Goal: Task Accomplishment & Management: Manage account settings

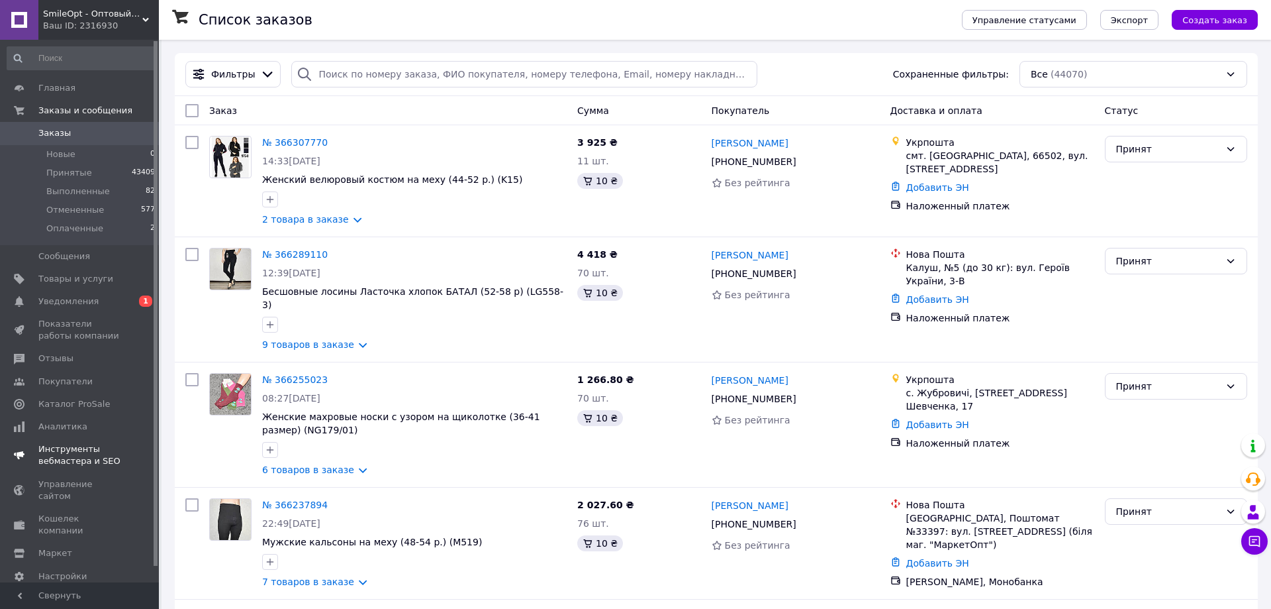
click at [59, 300] on span "Уведомления" at bounding box center [68, 301] width 60 height 12
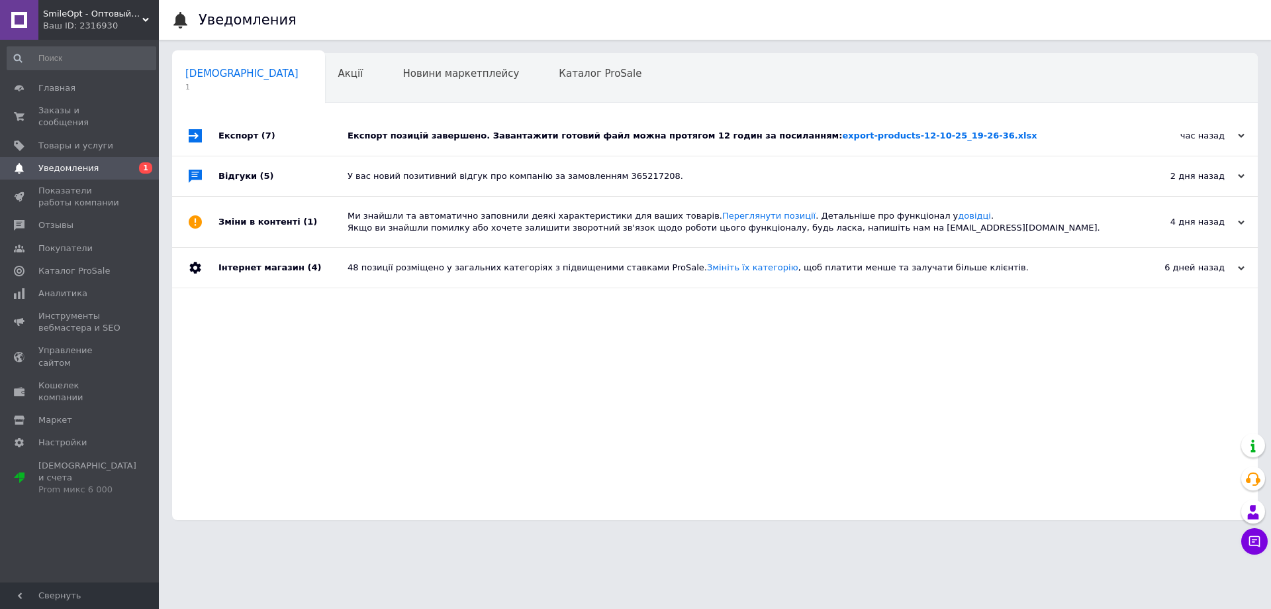
click at [515, 124] on div "Експорт позицій завершено. Завантажити готовий файл можна протягом 12 годин за …" at bounding box center [730, 136] width 765 height 40
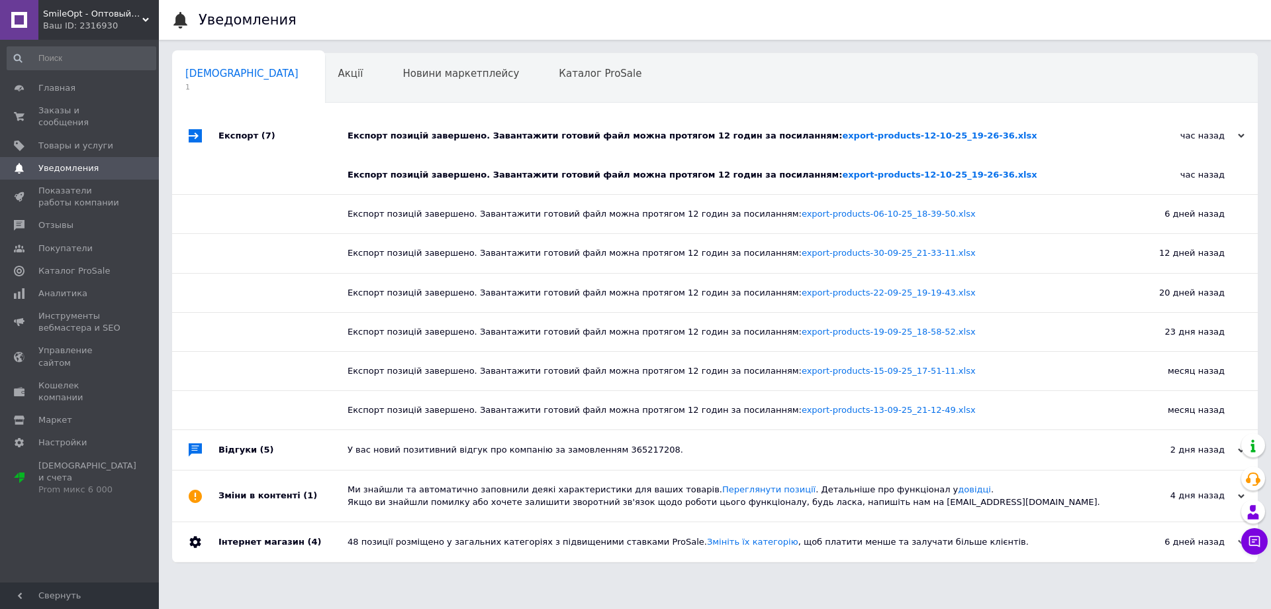
click at [515, 125] on div "Експорт позицій завершено. Завантажити готовий файл можна протягом 12 годин за …" at bounding box center [730, 136] width 765 height 40
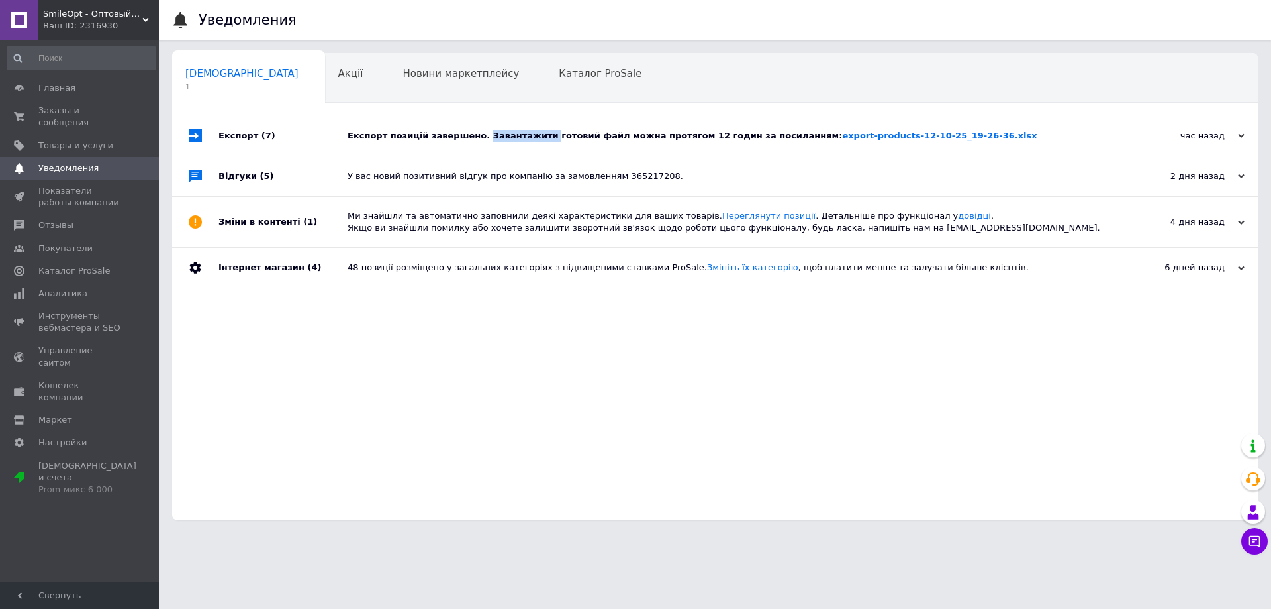
click at [515, 125] on div "Експорт позицій завершено. Завантажити готовий файл можна протягом 12 годин за …" at bounding box center [730, 136] width 765 height 40
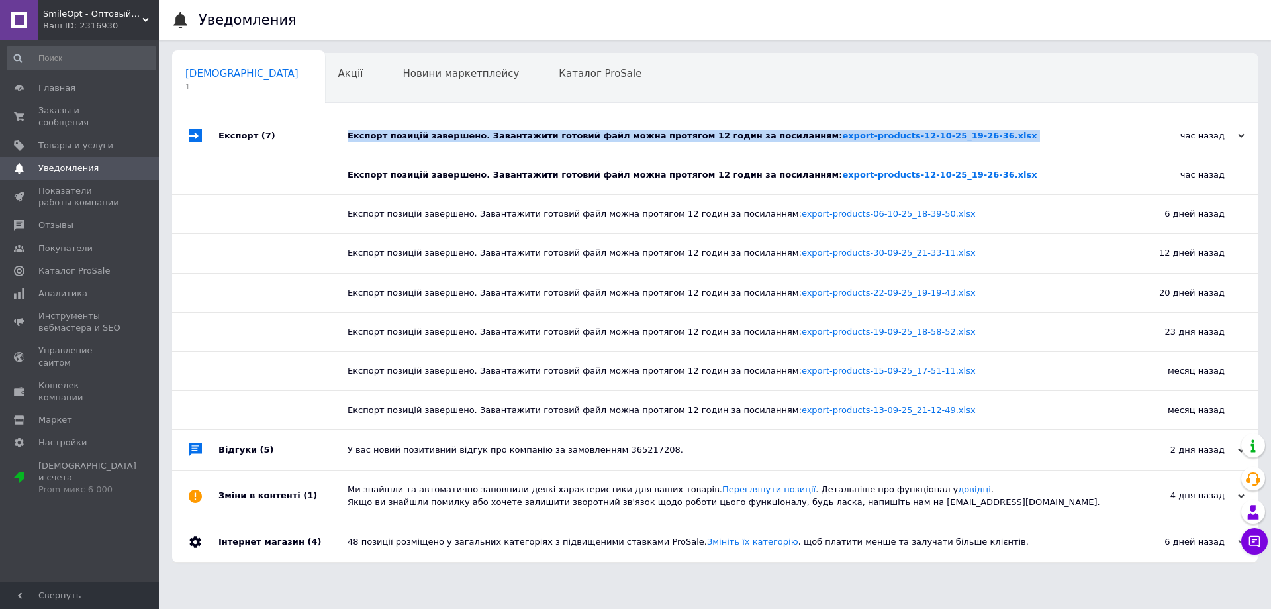
click at [515, 125] on div "Експорт позицій завершено. Завантажити готовий файл можна протягом 12 годин за …" at bounding box center [730, 136] width 765 height 40
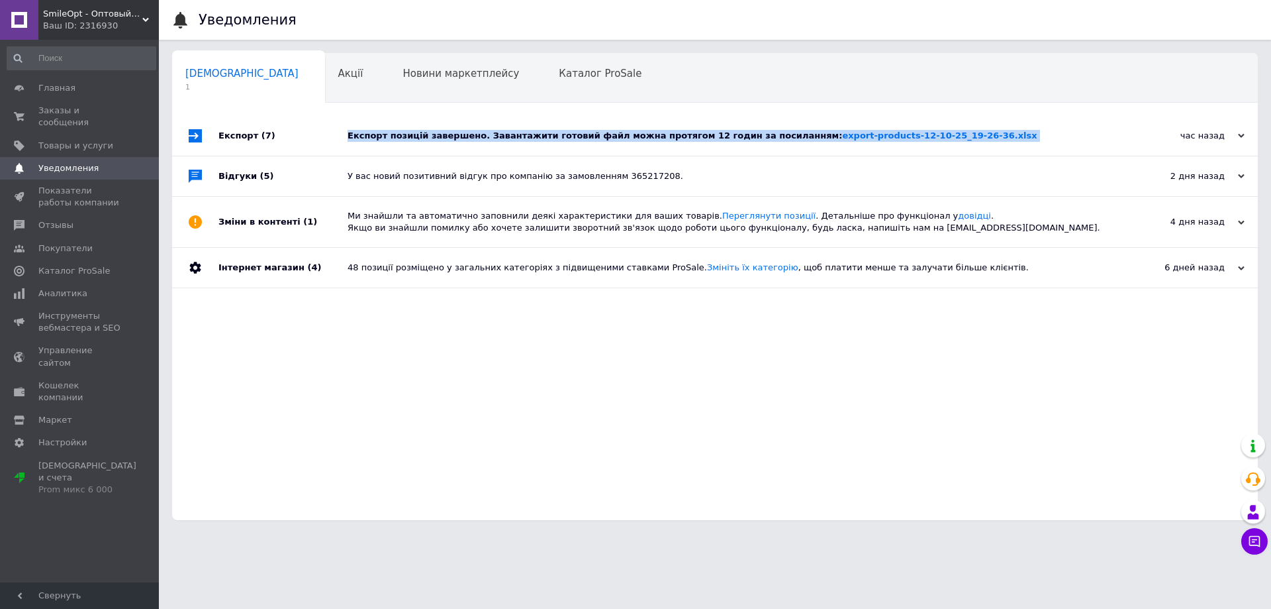
click at [515, 125] on div "Експорт позицій завершено. Завантажити готовий файл можна протягом 12 годин за …" at bounding box center [730, 136] width 765 height 40
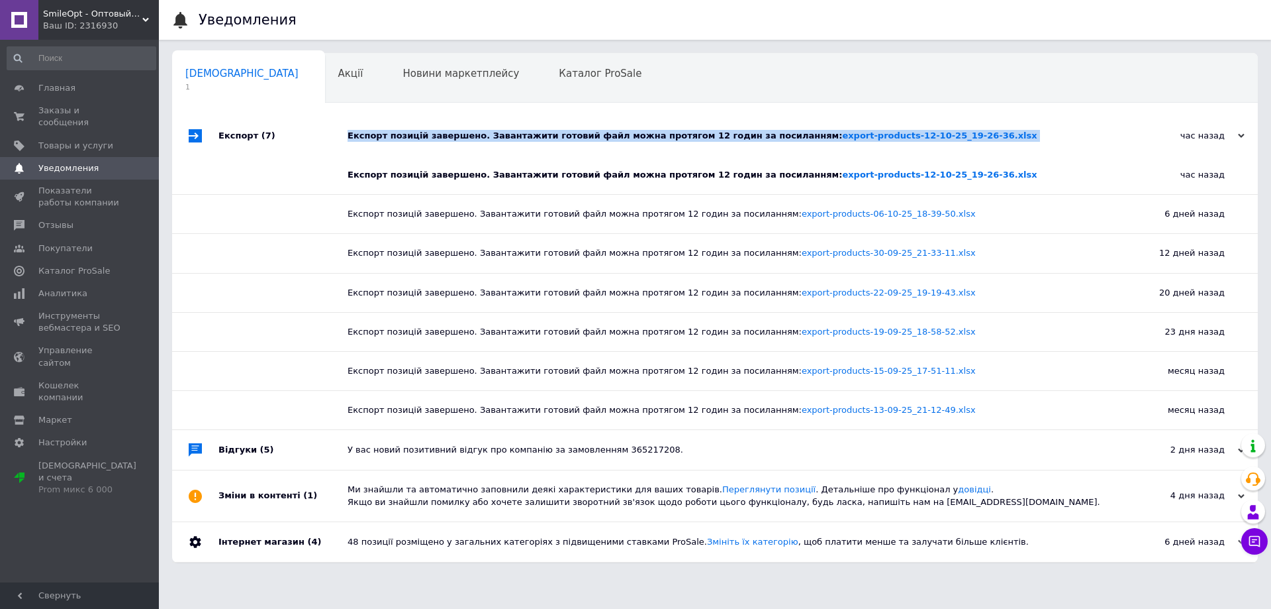
click at [515, 125] on div "Експорт позицій завершено. Завантажити готовий файл можна протягом 12 годин за …" at bounding box center [730, 136] width 765 height 40
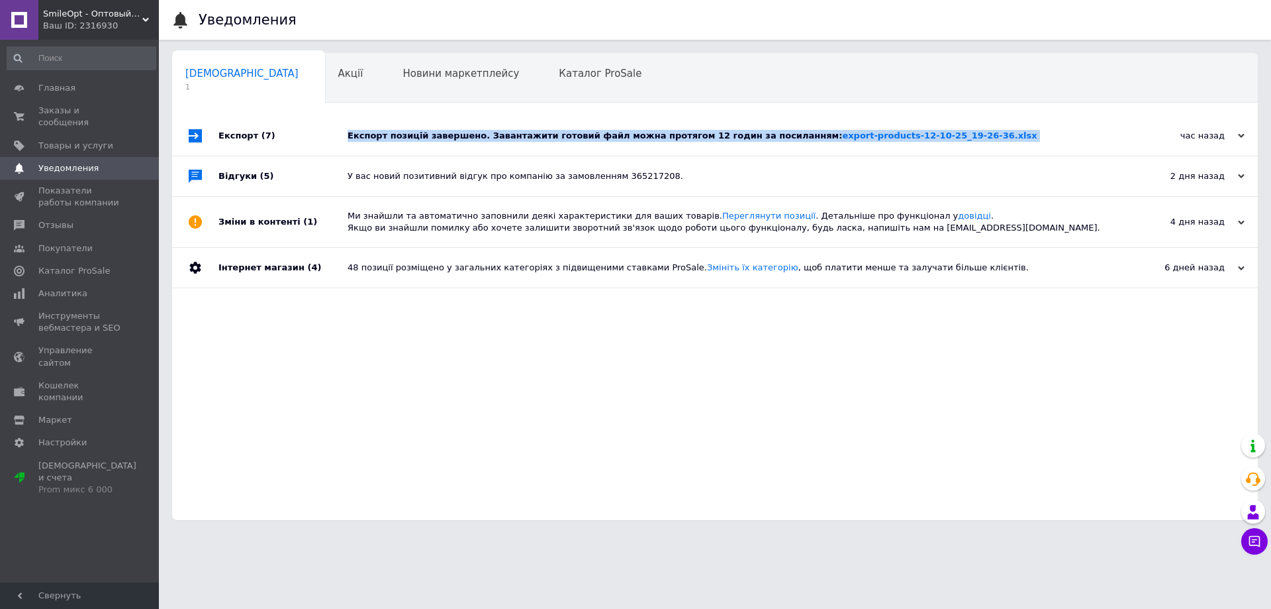
click at [515, 125] on div "Експорт позицій завершено. Завантажити готовий файл можна протягом 12 годин за …" at bounding box center [730, 136] width 765 height 40
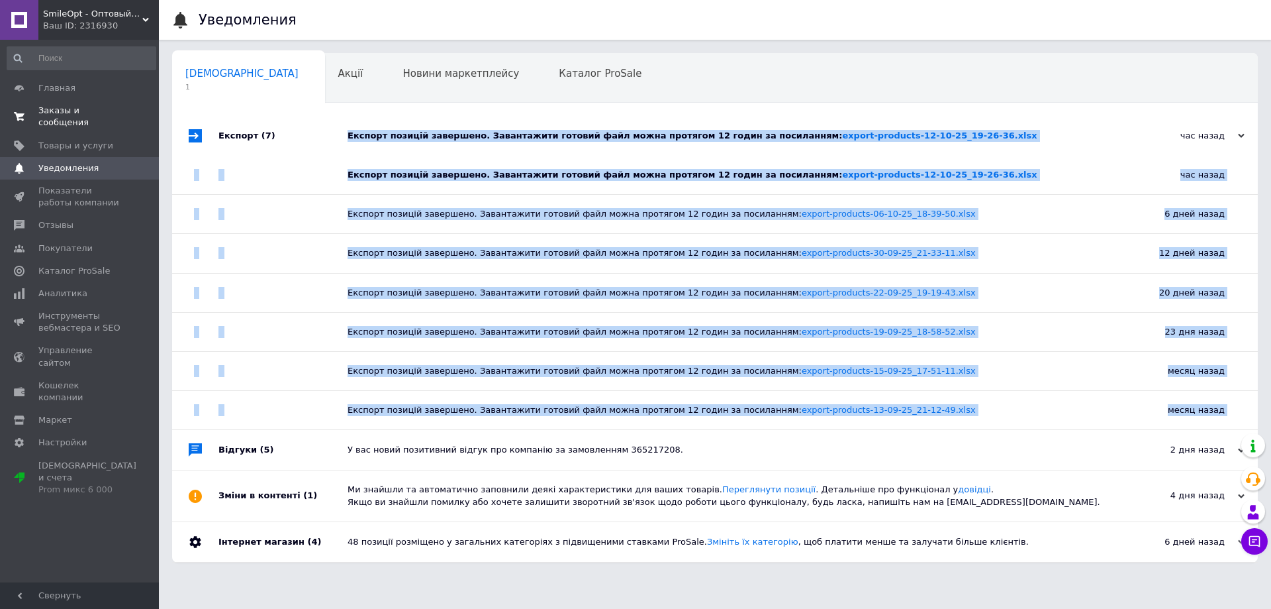
click at [102, 108] on span "Заказы и сообщения" at bounding box center [80, 117] width 84 height 24
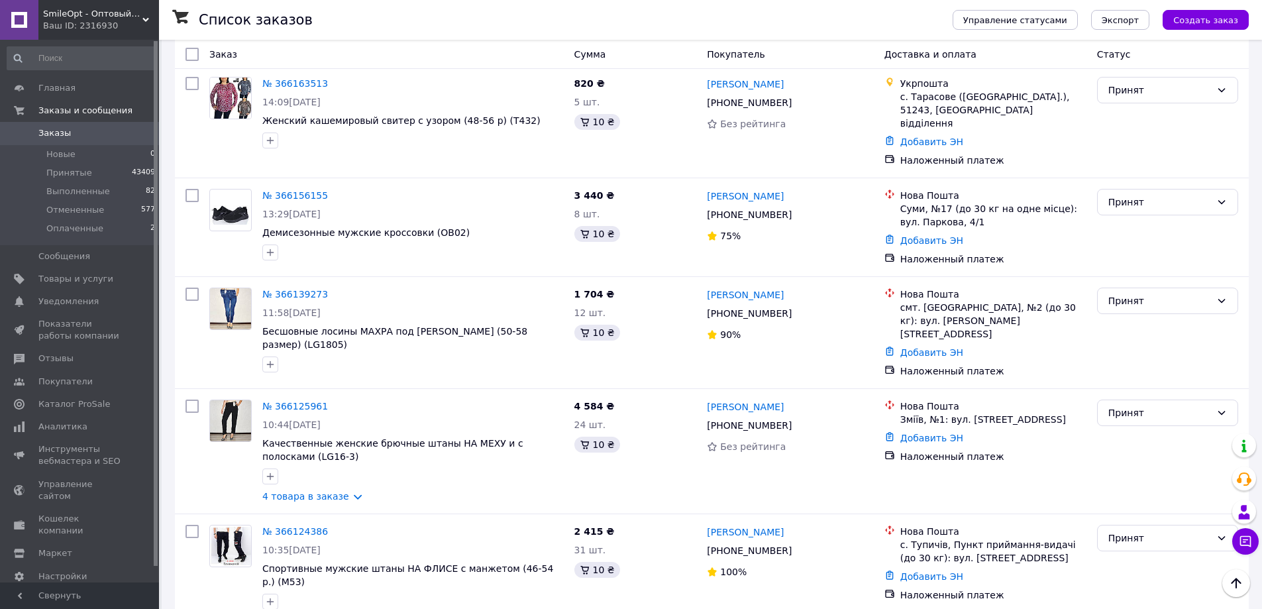
scroll to position [993, 0]
drag, startPoint x: 193, startPoint y: 240, endPoint x: 236, endPoint y: 265, distance: 50.4
click at [193, 288] on input "checkbox" at bounding box center [191, 294] width 13 height 13
checkbox input "true"
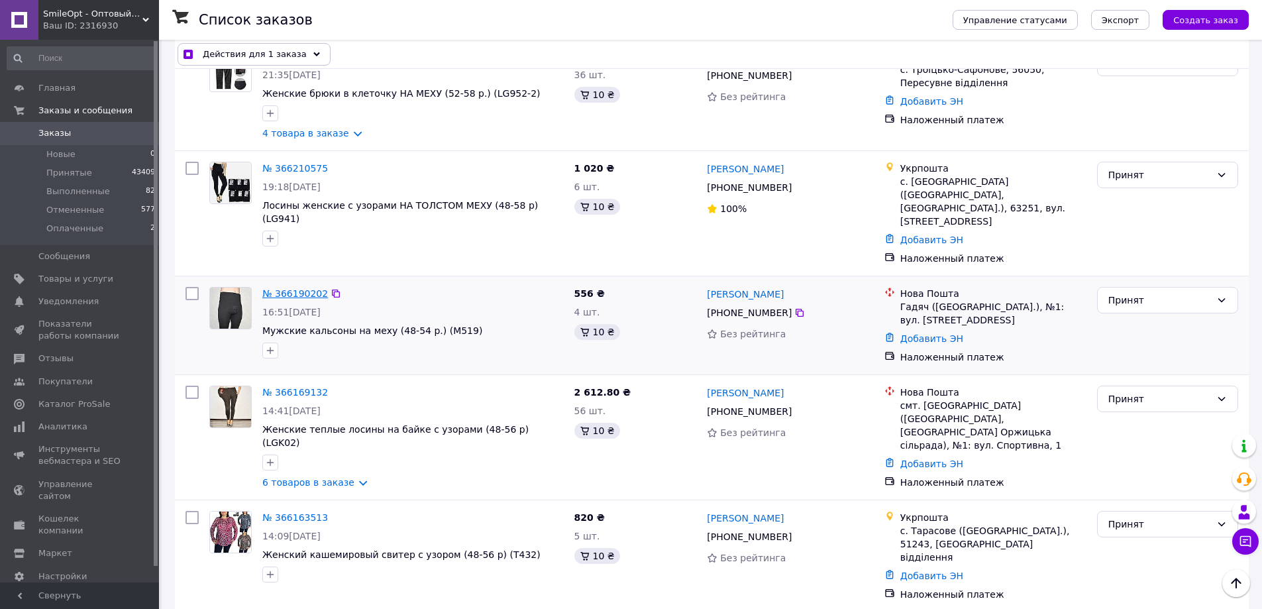
scroll to position [530, 0]
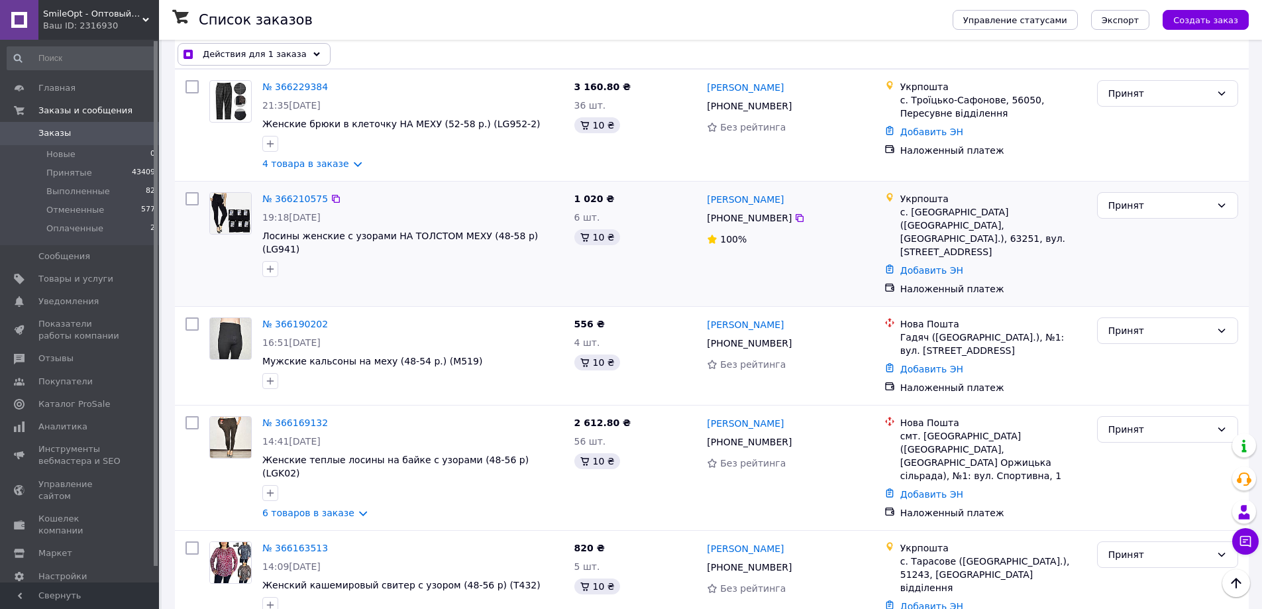
click at [191, 192] on input "checkbox" at bounding box center [191, 198] width 13 height 13
checkbox input "true"
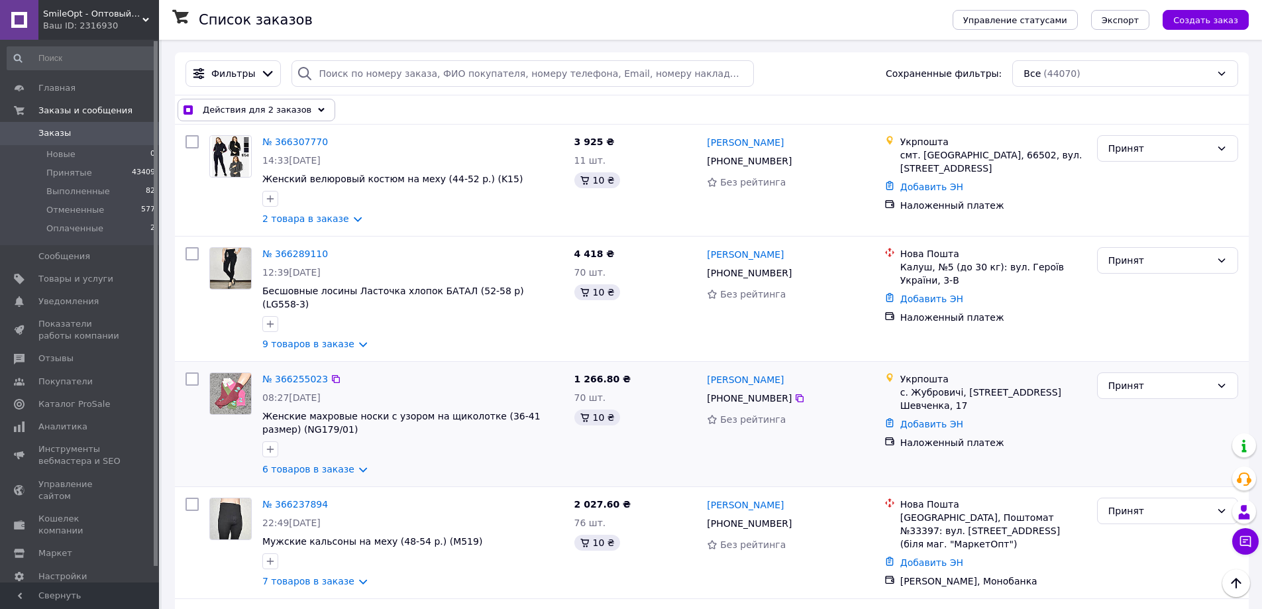
scroll to position [0, 0]
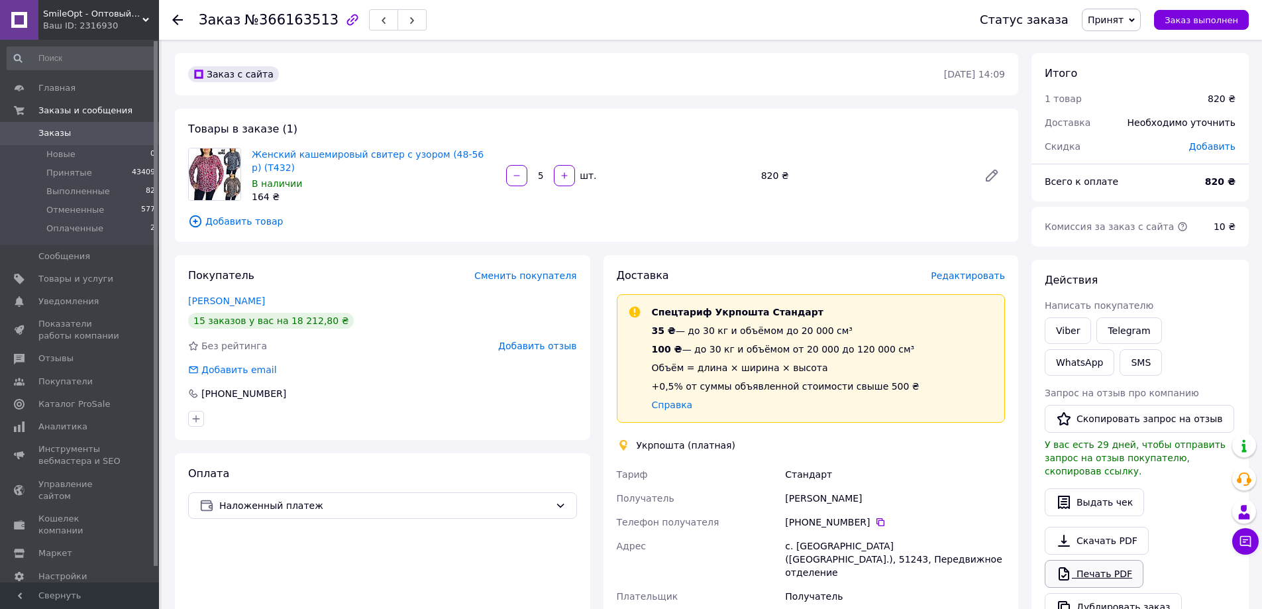
click at [1123, 560] on link "Печать PDF" at bounding box center [1093, 574] width 99 height 28
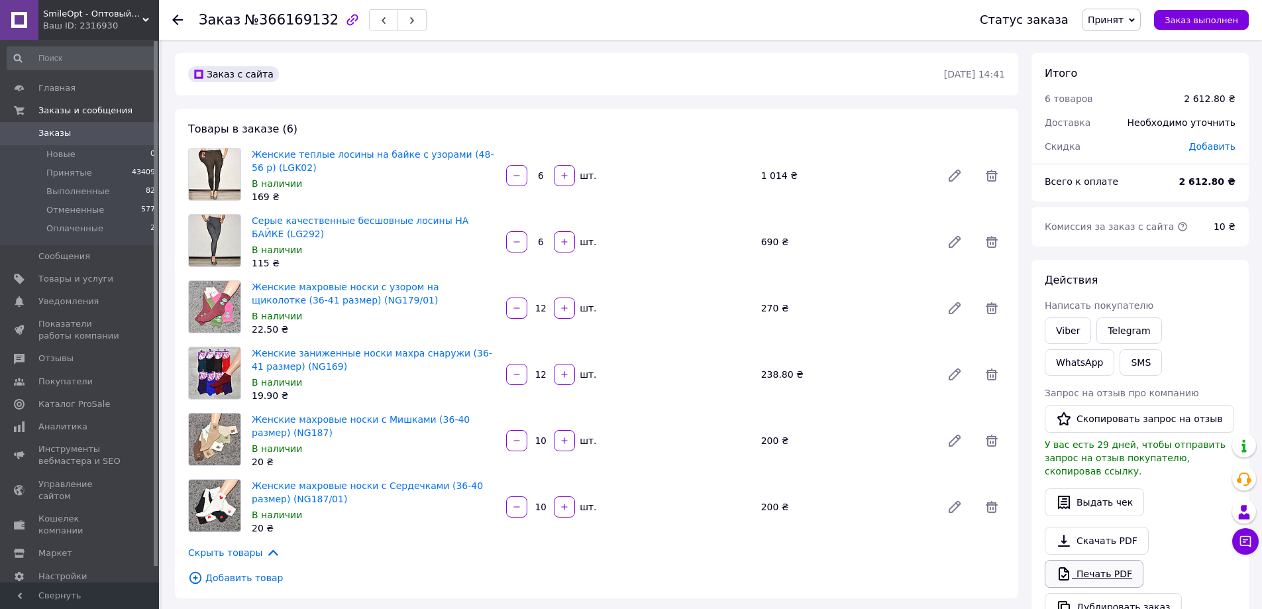
click at [1109, 568] on link "Печать PDF" at bounding box center [1093, 574] width 99 height 28
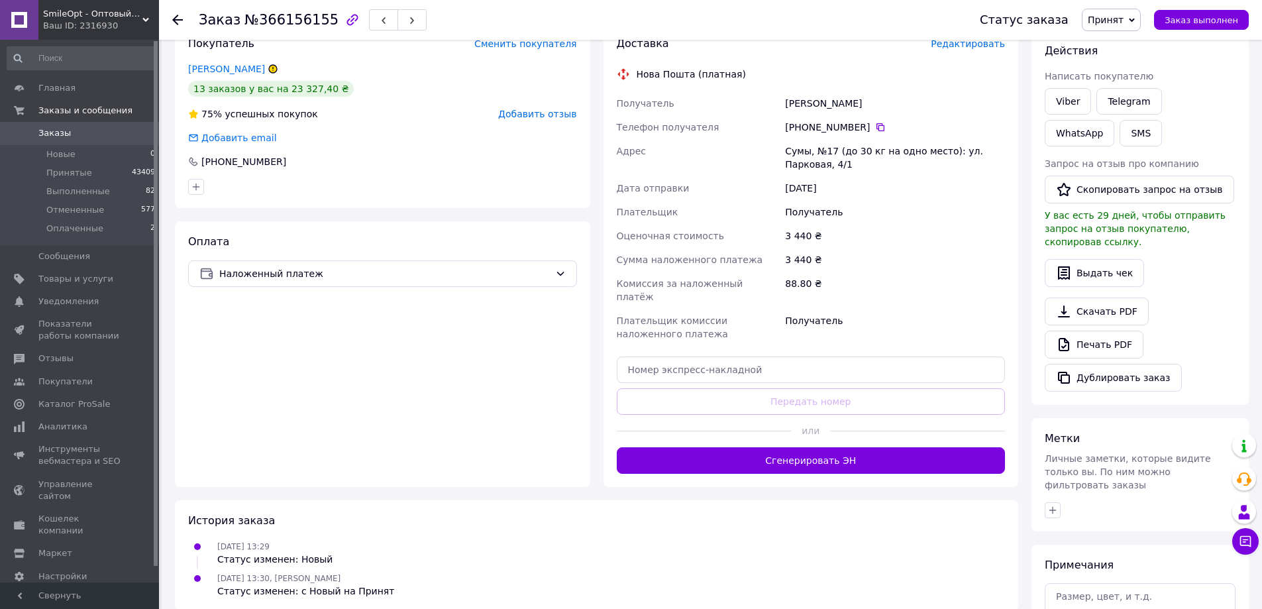
scroll to position [265, 0]
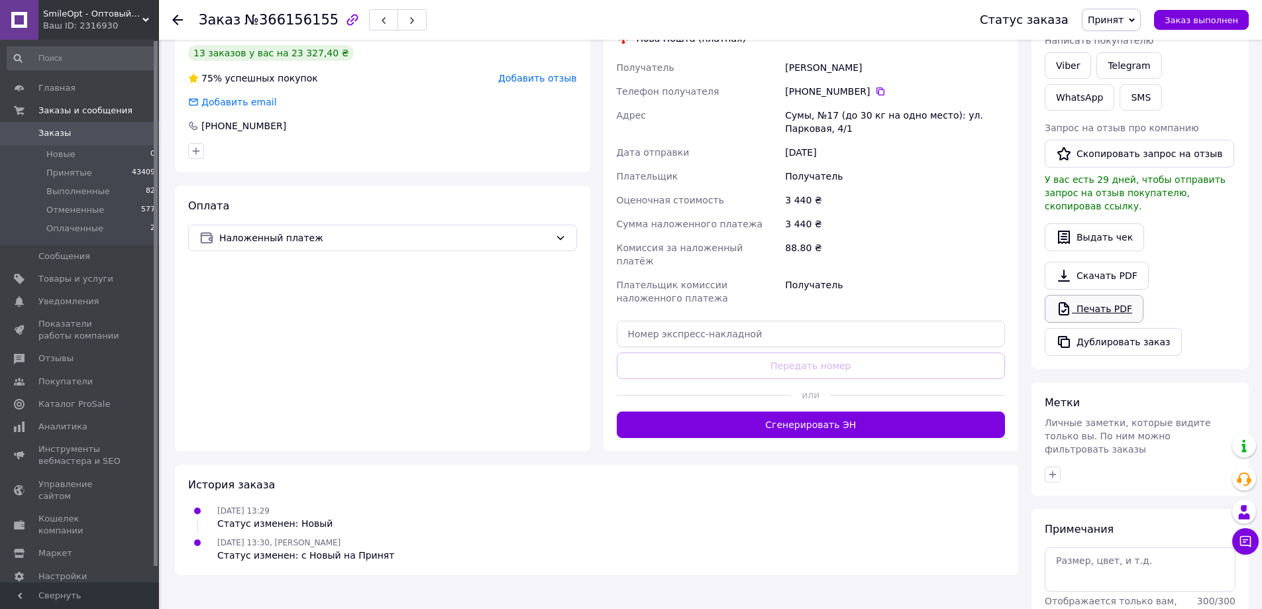
click at [1105, 295] on link "Печать PDF" at bounding box center [1093, 309] width 99 height 28
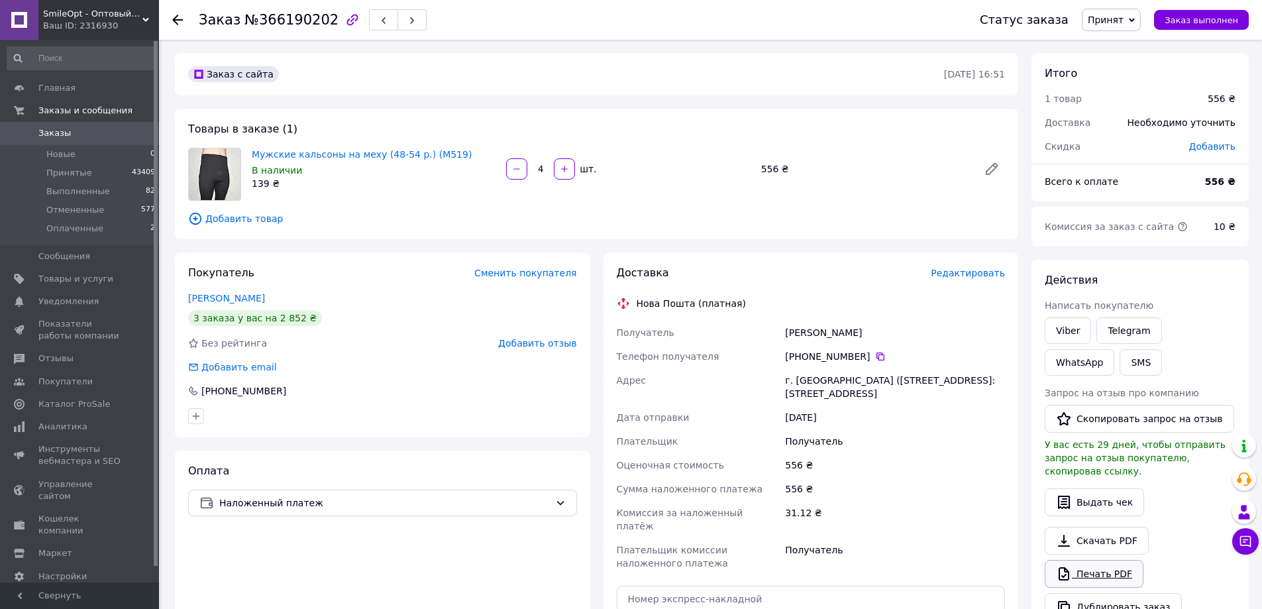
click at [1132, 560] on link "Печать PDF" at bounding box center [1093, 574] width 99 height 28
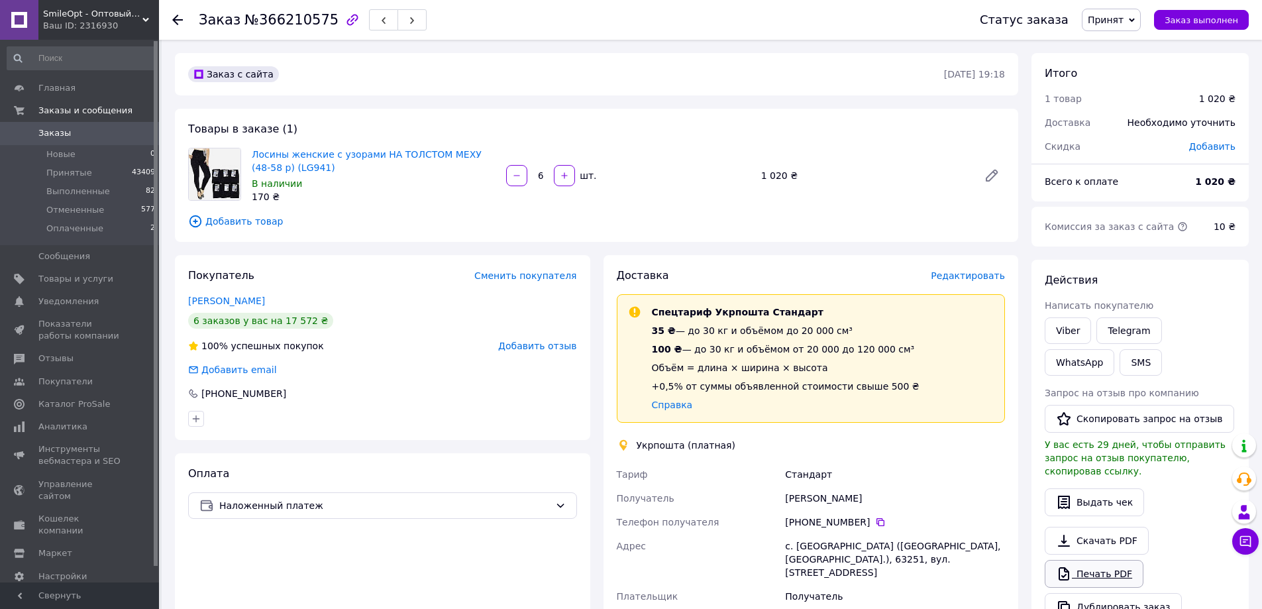
click at [1091, 564] on link "Печать PDF" at bounding box center [1093, 574] width 99 height 28
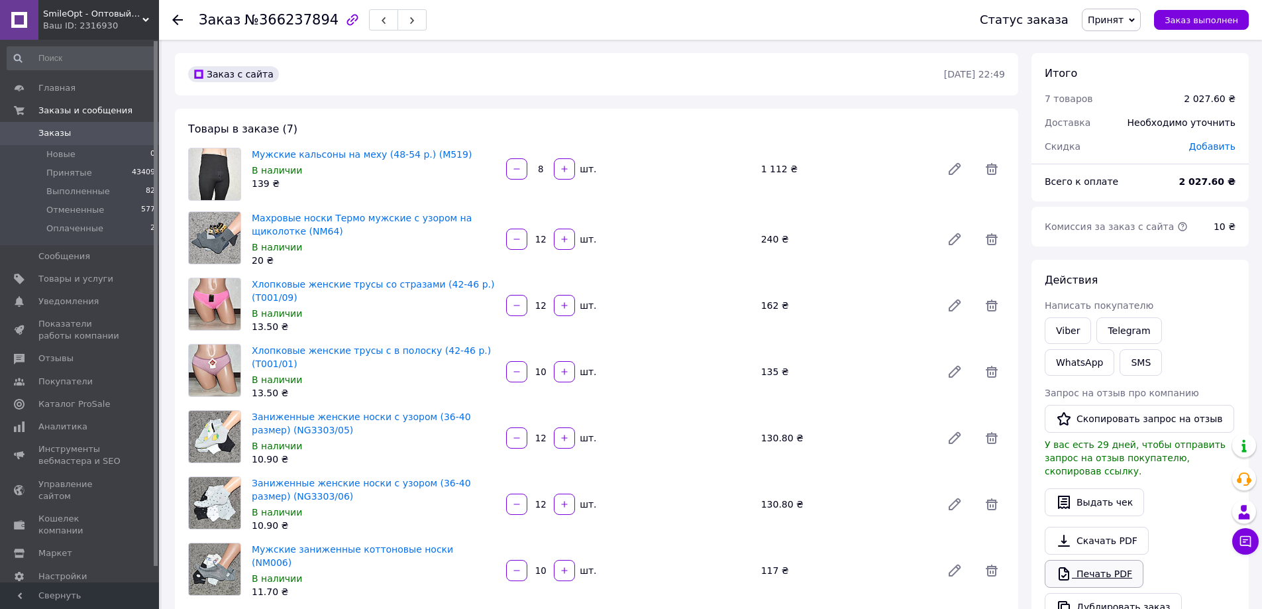
click at [1081, 560] on link "Печать PDF" at bounding box center [1093, 574] width 99 height 28
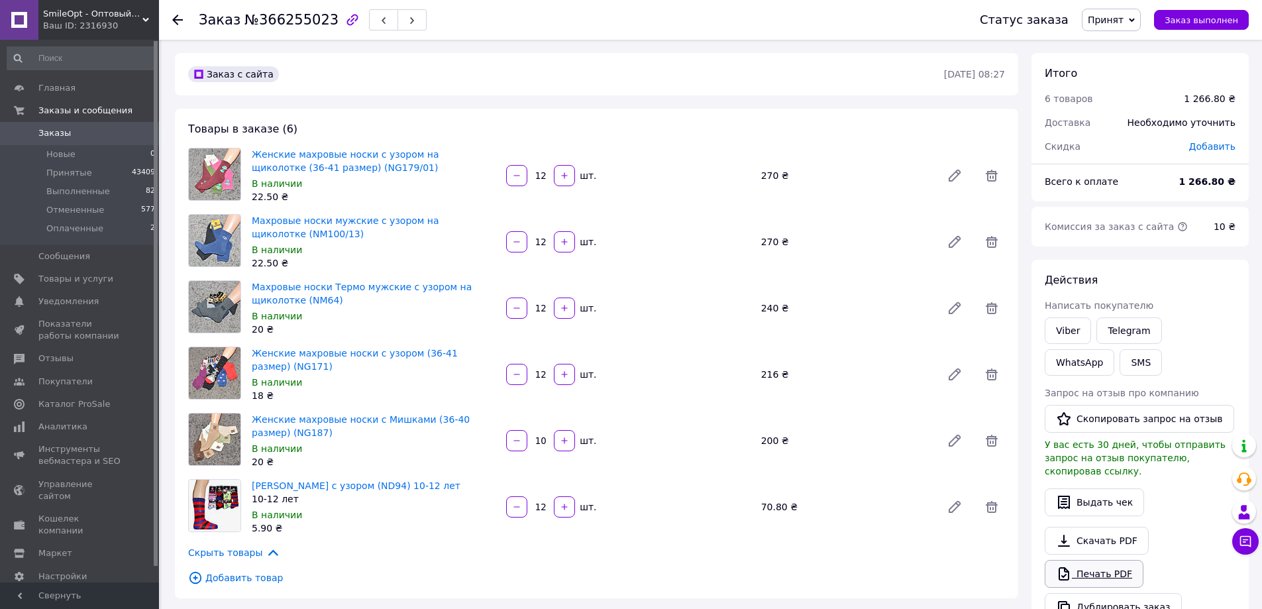
click at [1102, 560] on link "Печать PDF" at bounding box center [1093, 574] width 99 height 28
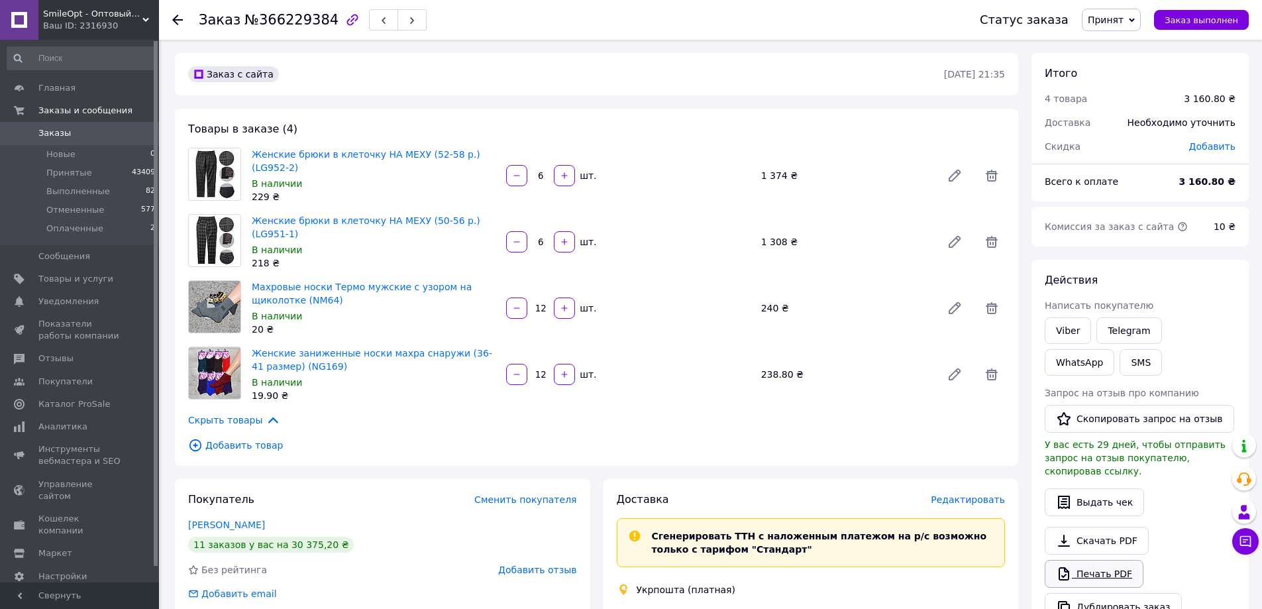
click at [1107, 560] on link "Печать PDF" at bounding box center [1093, 574] width 99 height 28
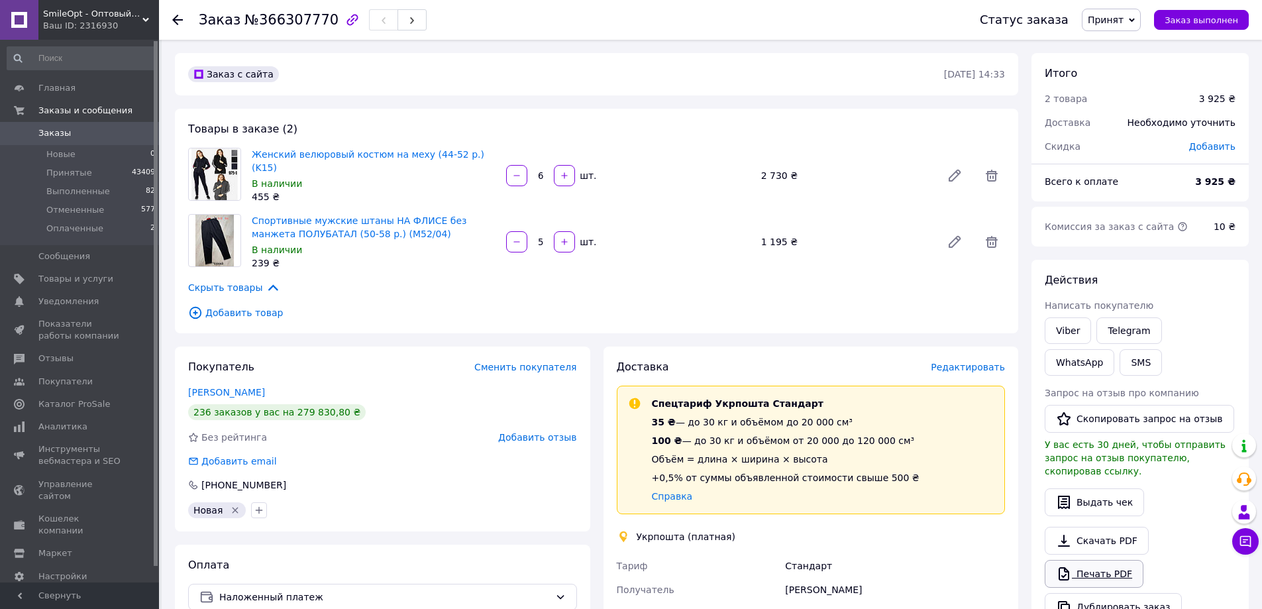
click at [1103, 560] on link "Печать PDF" at bounding box center [1093, 574] width 99 height 28
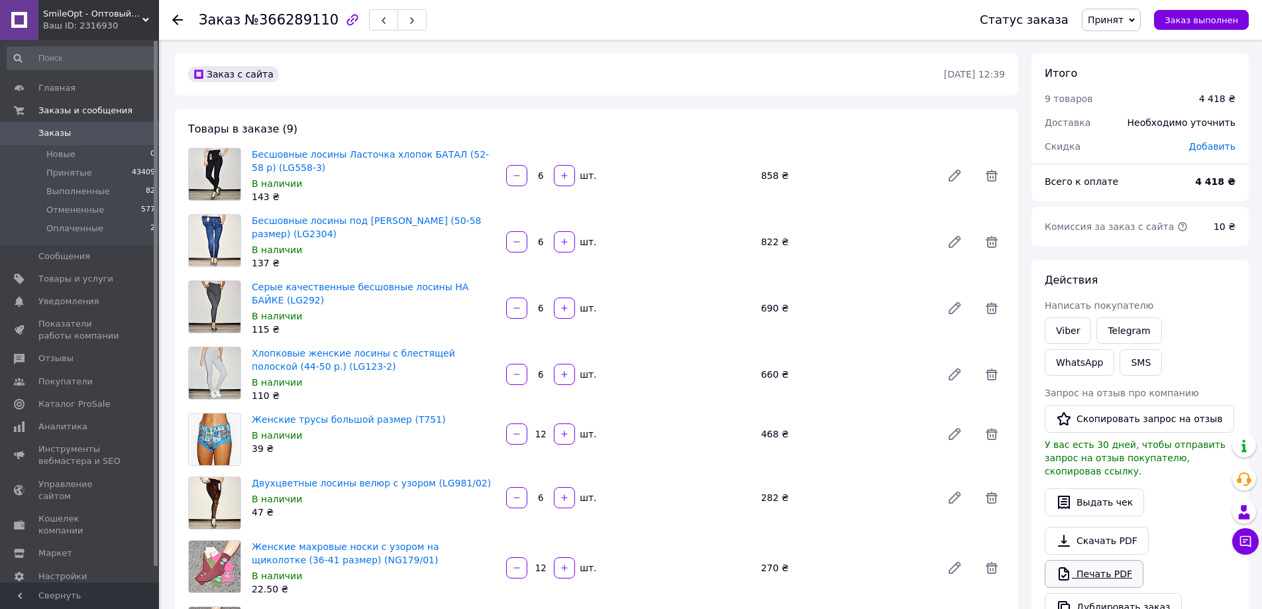
click at [1110, 566] on link "Печать PDF" at bounding box center [1093, 574] width 99 height 28
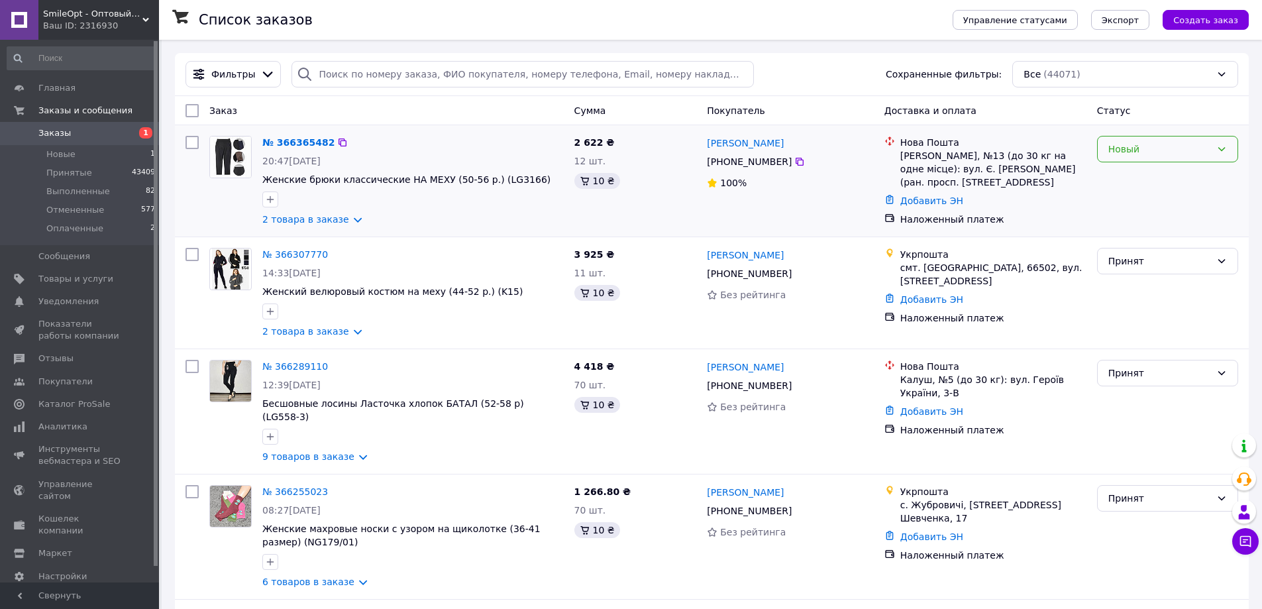
click at [1164, 151] on div "Новый" at bounding box center [1159, 149] width 103 height 15
click at [1153, 177] on li "Принят" at bounding box center [1167, 178] width 140 height 24
click at [275, 137] on link "№ 366365482" at bounding box center [295, 142] width 66 height 11
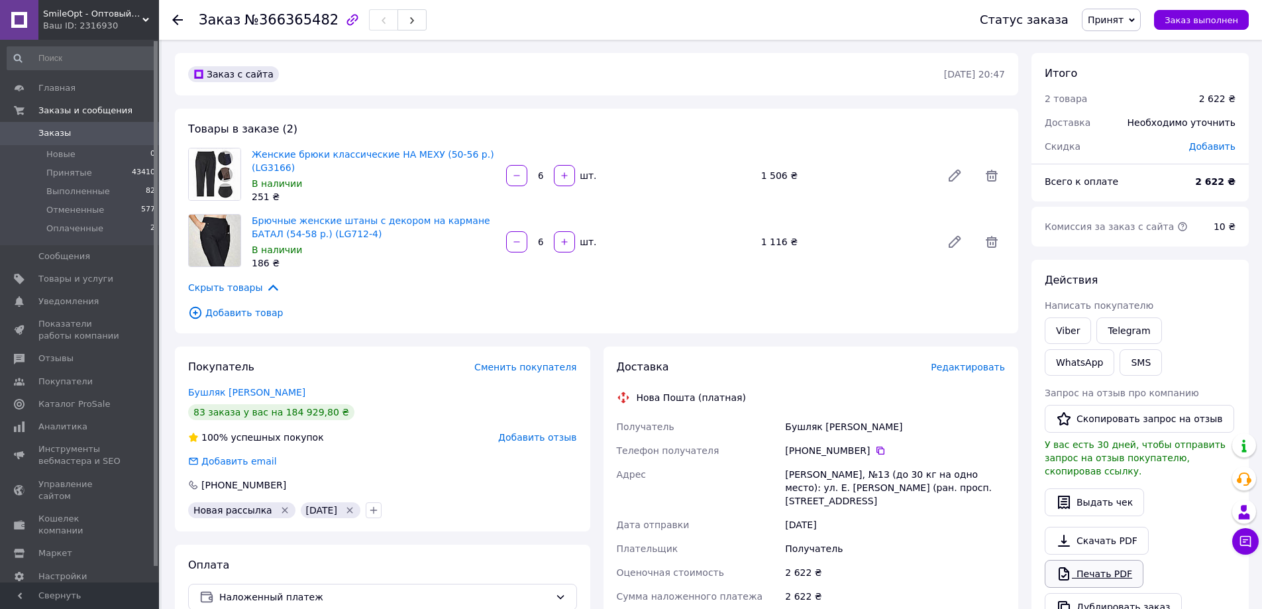
click at [1090, 565] on link "Печать PDF" at bounding box center [1093, 574] width 99 height 28
click at [60, 132] on span "Заказы" at bounding box center [54, 133] width 32 height 12
